Goal: Task Accomplishment & Management: Manage account settings

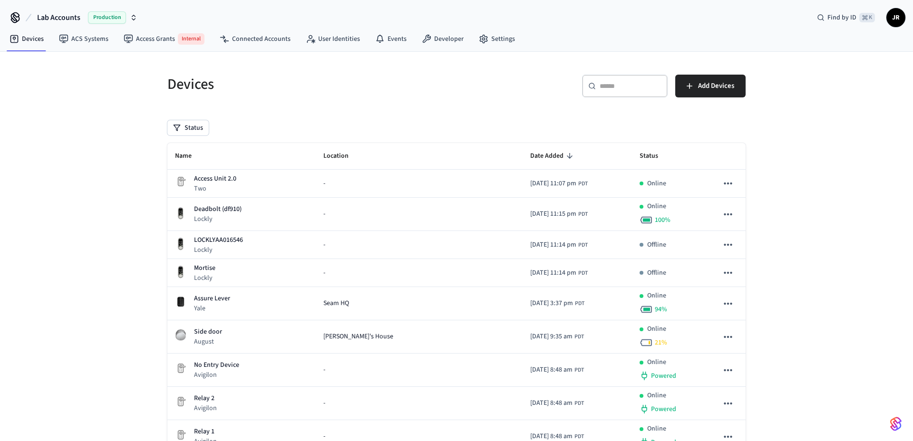
click at [896, 425] on img "button" at bounding box center [895, 423] width 11 height 15
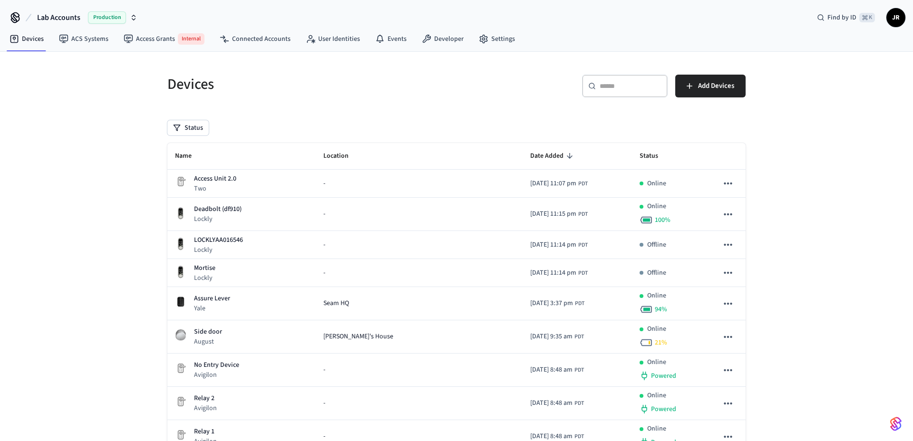
click at [544, 78] on div "​ ​ Add Devices" at bounding box center [603, 90] width 283 height 30
click at [382, 75] on h5 "Devices" at bounding box center [308, 84] width 283 height 19
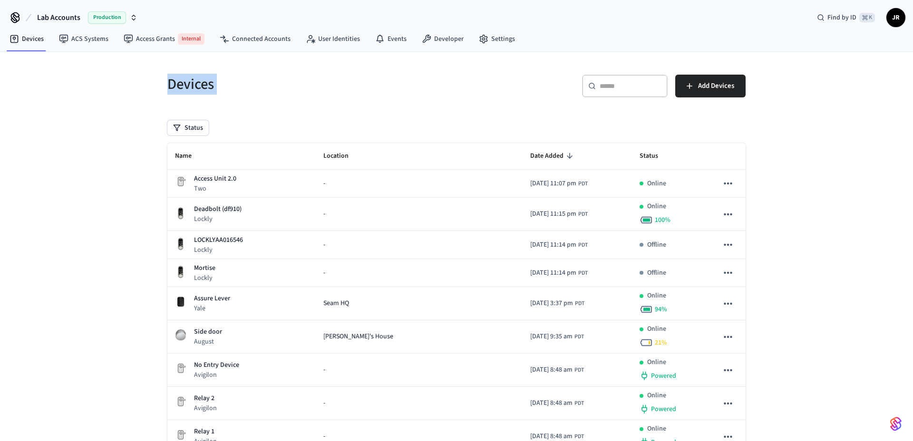
click at [426, 71] on div "Devices" at bounding box center [303, 84] width 295 height 42
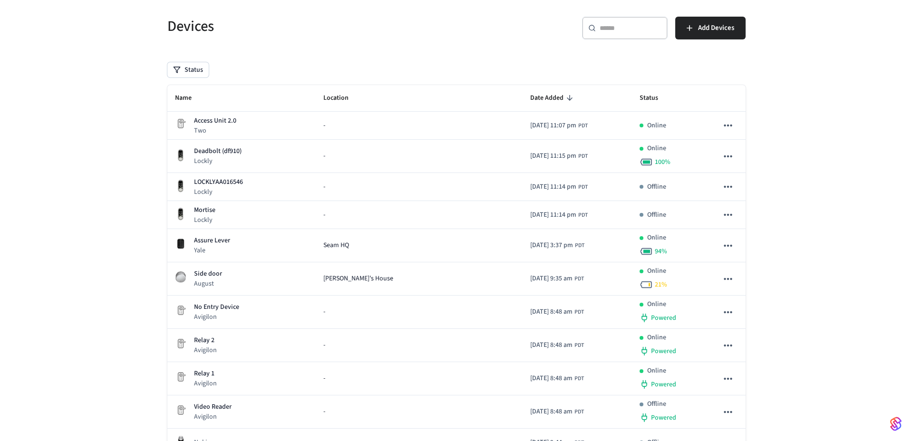
scroll to position [88, 0]
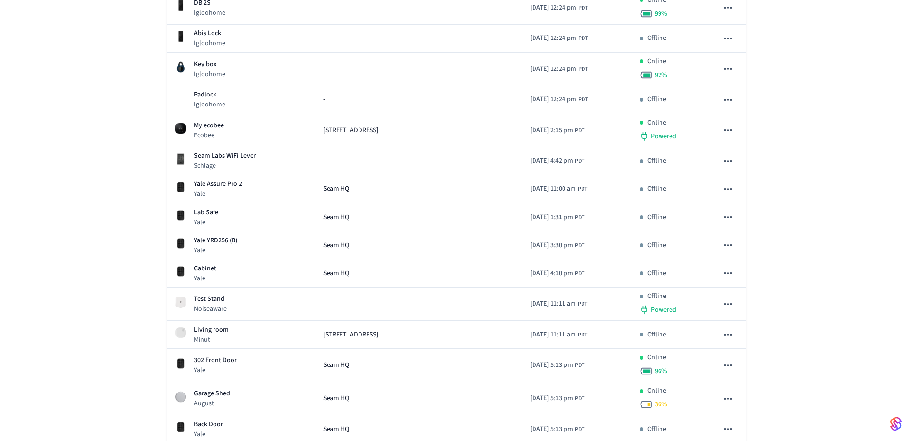
click at [79, 273] on div "Devices ​ ​ Add Devices Status Name Location Date Added Status Access Unit 2.0 …" at bounding box center [456, 40] width 913 height 1852
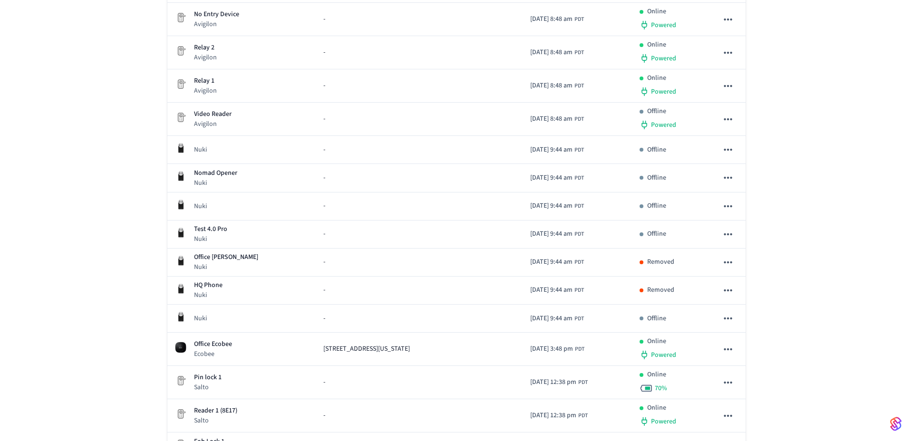
scroll to position [0, 0]
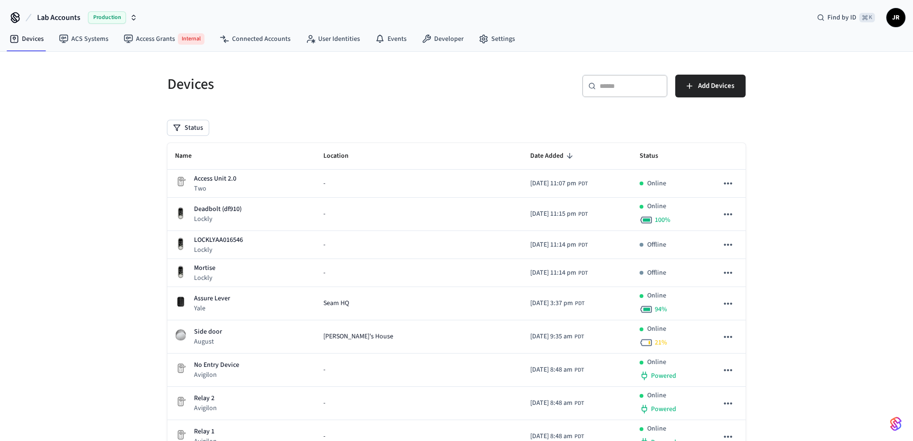
click at [16, 18] on icon at bounding box center [15, 17] width 15 height 15
click at [409, 63] on div "Devices" at bounding box center [303, 84] width 295 height 42
